Goal: Use online tool/utility

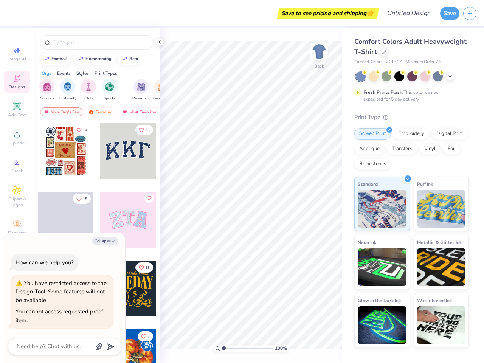
click at [450, 13] on button "Save" at bounding box center [449, 13] width 19 height 13
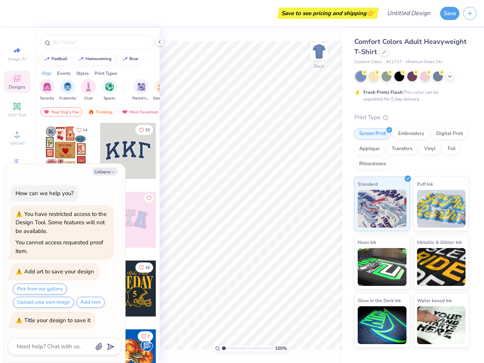
click at [470, 13] on line "button" at bounding box center [470, 13] width 4 height 0
click at [17, 54] on icon at bounding box center [16, 50] width 9 height 9
click at [17, 82] on icon at bounding box center [16, 78] width 9 height 9
click at [17, 110] on icon at bounding box center [16, 106] width 9 height 9
click at [17, 138] on circle at bounding box center [17, 137] width 4 height 4
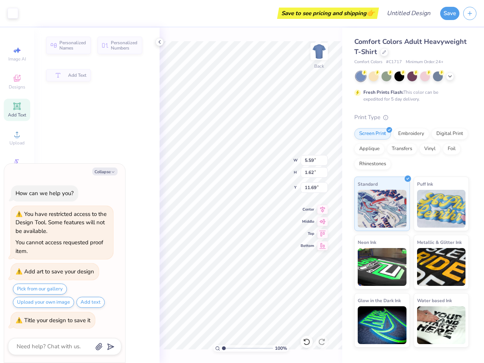
click at [17, 166] on div "Collapse How can we help you? You have restricted access to the Design Tool. So…" at bounding box center [64, 263] width 121 height 199
type textarea "x"
